Goal: Information Seeking & Learning: Understand process/instructions

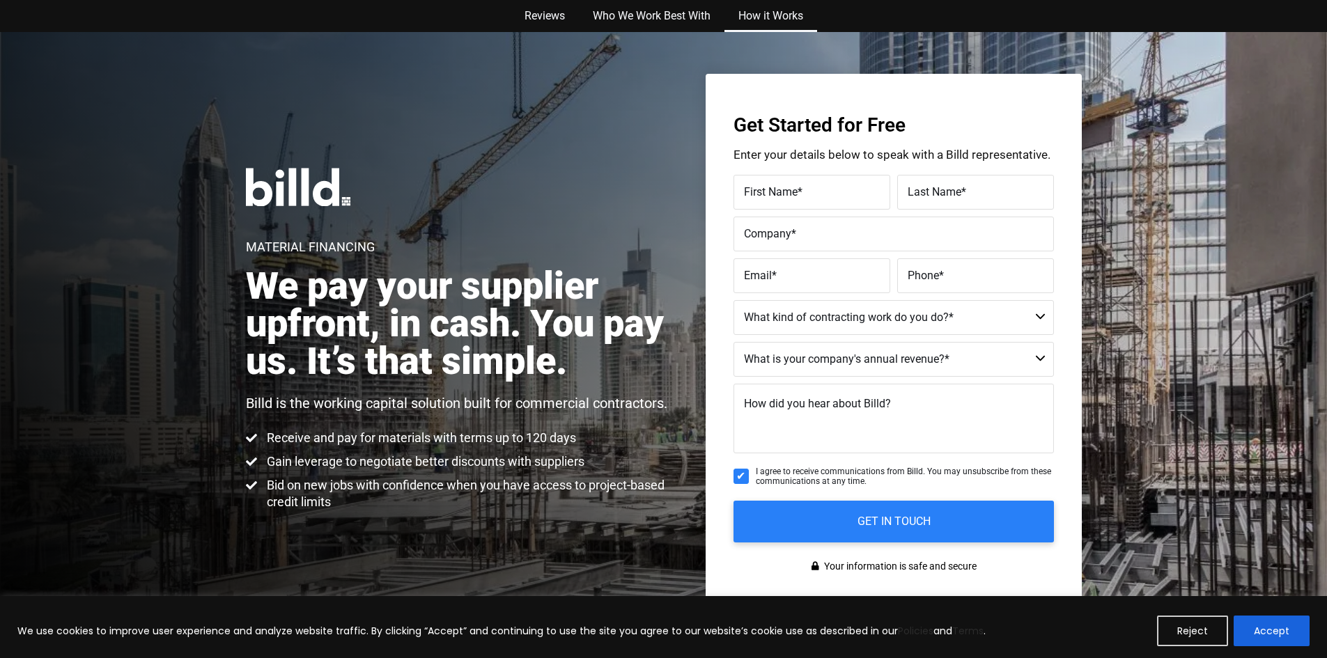
click at [772, 14] on link "How it Works" at bounding box center [771, 16] width 93 height 32
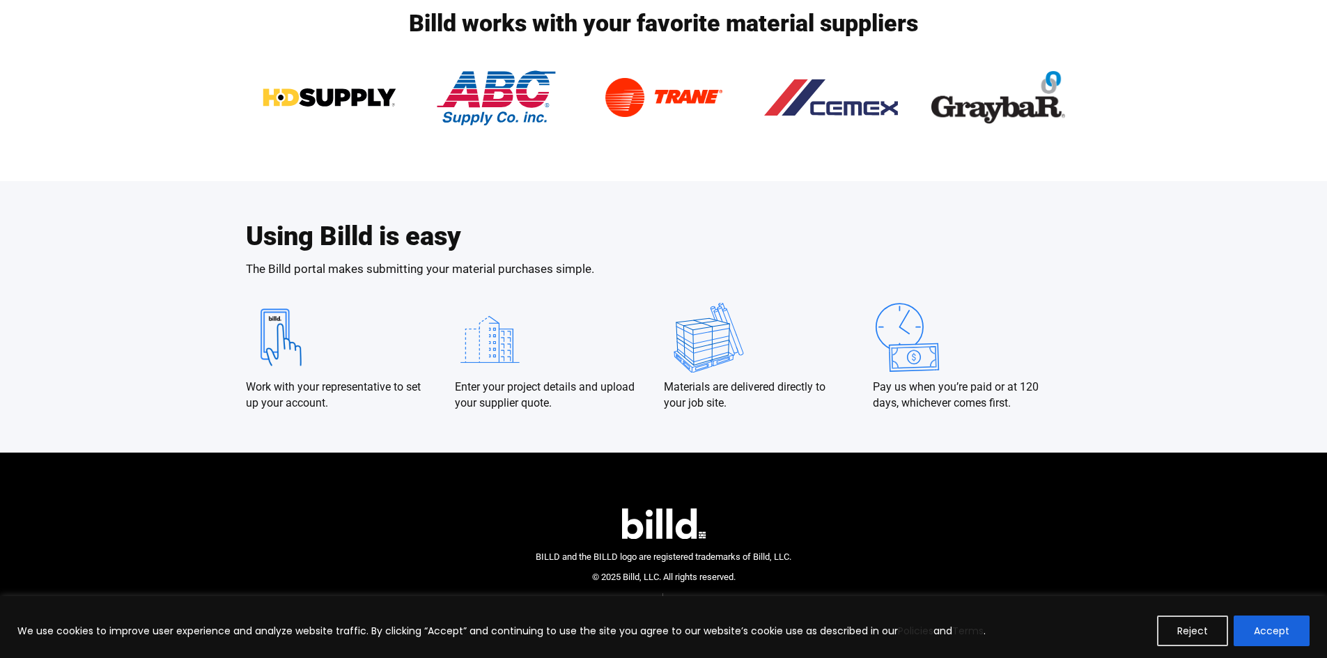
scroll to position [2346, 0]
